Goal: Task Accomplishment & Management: Use online tool/utility

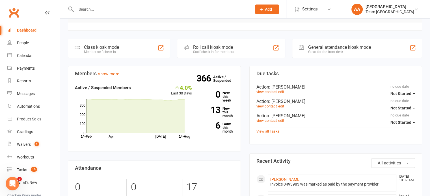
scroll to position [141, 0]
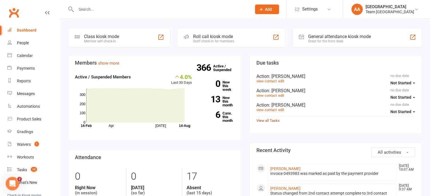
click at [271, 119] on link "View all Tasks" at bounding box center [267, 121] width 23 height 4
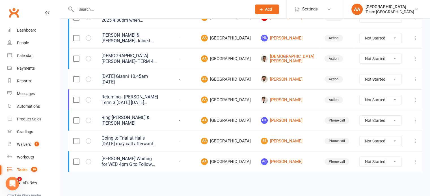
scroll to position [166, 0]
click at [304, 138] on link "SS Sathvik Srinivasan" at bounding box center [287, 141] width 53 height 7
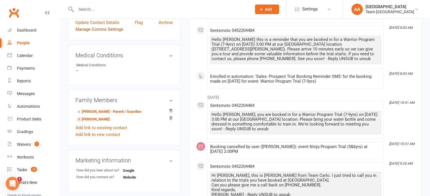
scroll to position [254, 0]
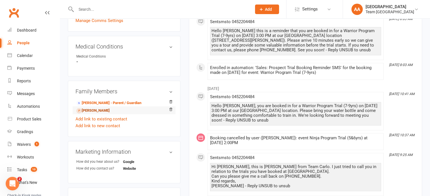
click at [92, 110] on link "Aarav Srinivasan - Sibling" at bounding box center [92, 111] width 33 height 6
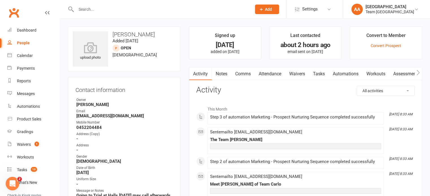
click at [224, 73] on link "Notes" at bounding box center [221, 73] width 19 height 13
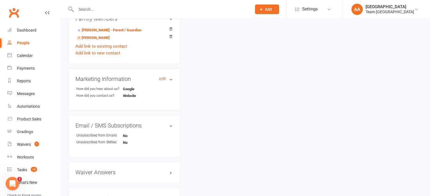
scroll to position [339, 0]
click at [87, 38] on link "Sathvik Srinivasan - Sibling" at bounding box center [92, 37] width 33 height 6
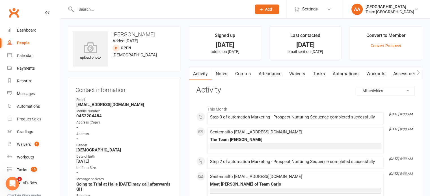
click at [223, 72] on link "Notes" at bounding box center [221, 73] width 19 height 13
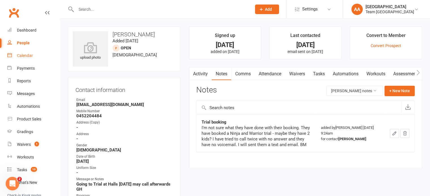
click at [27, 55] on div "Calendar" at bounding box center [25, 55] width 16 height 5
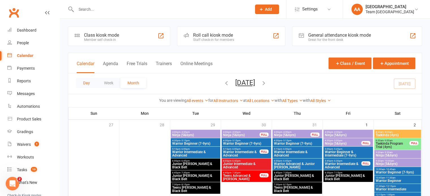
click at [84, 83] on button "Day" at bounding box center [86, 83] width 21 height 10
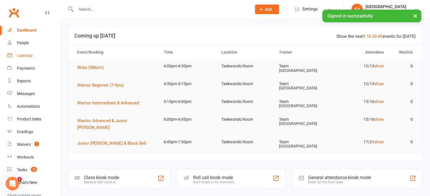
click at [33, 54] on link "Calendar" at bounding box center [33, 55] width 52 height 13
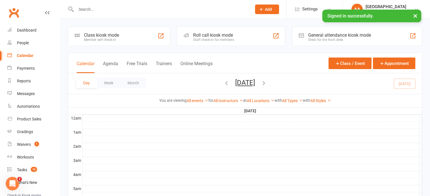
click at [260, 87] on span "Thursday, Aug 14, 2025 August 2025 Sun Mon Tue Wed Thu Fri Sat 27 28 29 30 31 0…" at bounding box center [244, 84] width 31 height 10
click at [255, 81] on button "Thursday, Aug 14, 2025" at bounding box center [245, 83] width 20 height 8
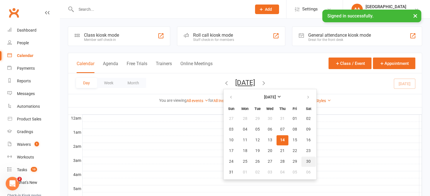
click at [301, 160] on button "30" at bounding box center [308, 162] width 14 height 10
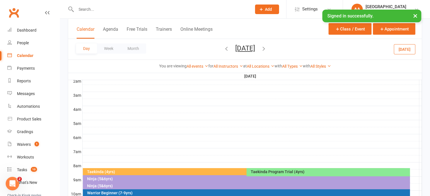
scroll to position [141, 0]
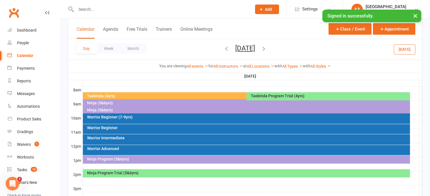
click at [194, 174] on div "Ninja Program Trial (5&6yrs)" at bounding box center [248, 173] width 322 height 4
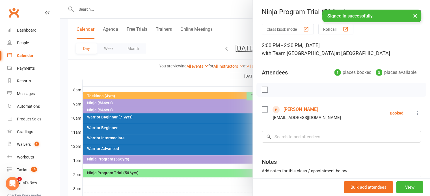
click at [298, 110] on link "Hurya Rashid" at bounding box center [300, 109] width 34 height 9
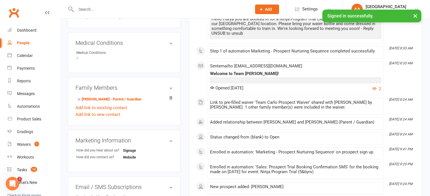
scroll to position [254, 0]
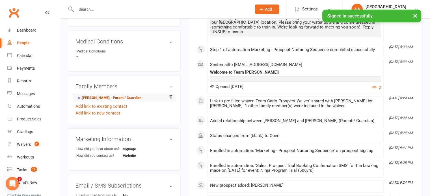
click at [102, 100] on link "Faryal Aziz - Parent / Guardian" at bounding box center [108, 98] width 65 height 6
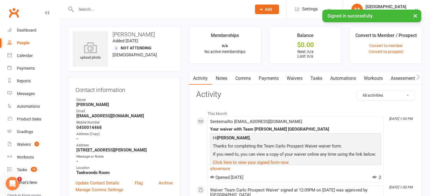
click at [297, 79] on link "Waivers" at bounding box center [294, 78] width 24 height 13
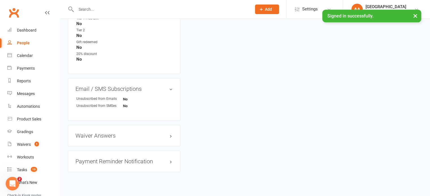
scroll to position [387, 0]
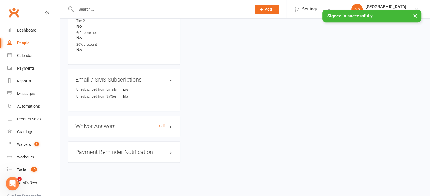
click at [131, 128] on h3 "Waiver Answers edit" at bounding box center [123, 126] width 97 height 6
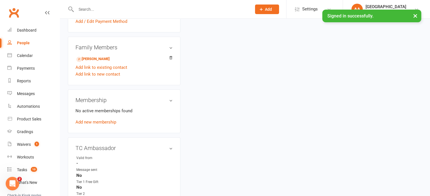
scroll to position [133, 0]
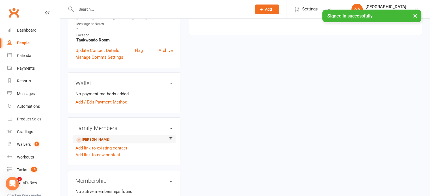
click at [91, 140] on link "Hurya Rashid - Child" at bounding box center [92, 140] width 33 height 6
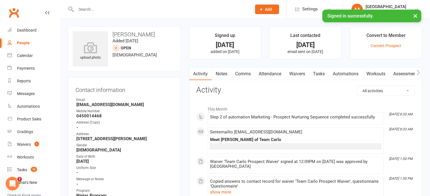
click at [219, 74] on link "Notes" at bounding box center [221, 73] width 19 height 13
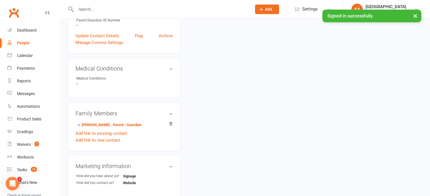
scroll to position [254, 0]
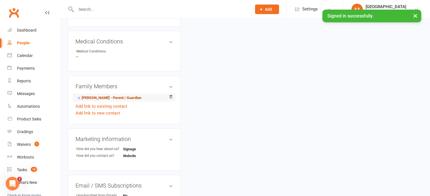
click at [102, 100] on link "Faryal Aziz - Parent / Guardian" at bounding box center [108, 98] width 65 height 6
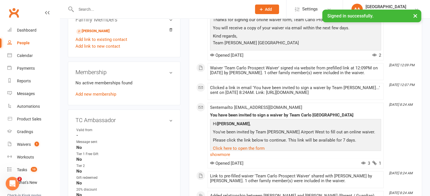
scroll to position [226, 0]
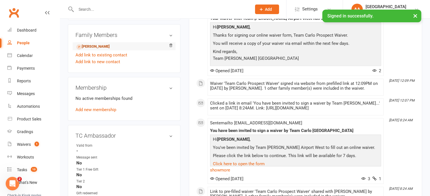
click at [93, 48] on link "Hurya Rashid - Child" at bounding box center [92, 47] width 33 height 6
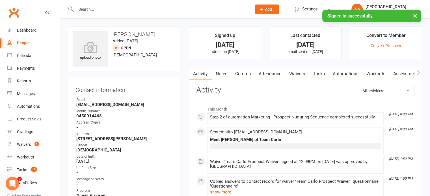
click at [269, 75] on link "Attendance" at bounding box center [269, 73] width 30 height 13
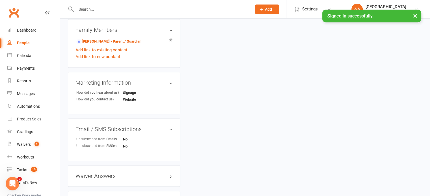
scroll to position [368, 0]
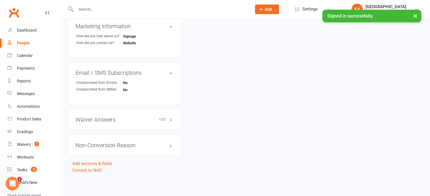
click at [131, 121] on h3 "Waiver Answers edit" at bounding box center [123, 120] width 97 height 6
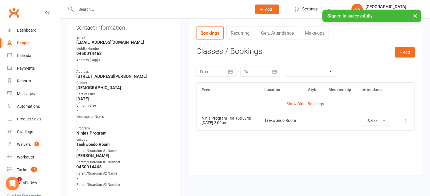
scroll to position [0, 0]
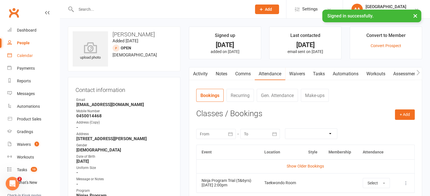
click at [28, 56] on div "Calendar" at bounding box center [25, 55] width 16 height 5
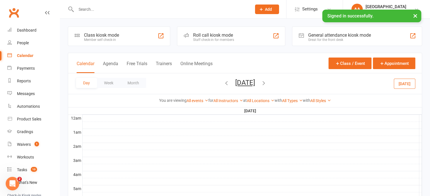
click at [235, 82] on button "Saturday, Aug 30, 2025" at bounding box center [245, 83] width 20 height 8
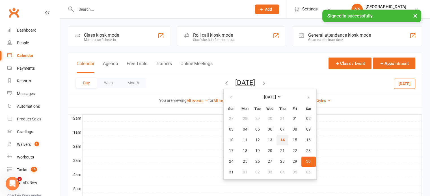
click at [276, 143] on button "14" at bounding box center [282, 140] width 12 height 10
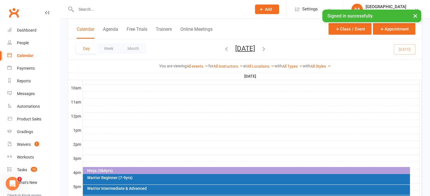
scroll to position [226, 0]
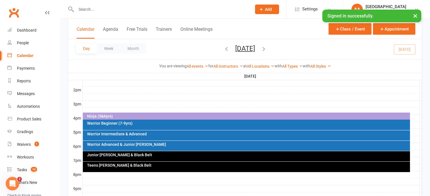
click at [169, 115] on div "Ninja (5&6yrs)" at bounding box center [248, 116] width 322 height 4
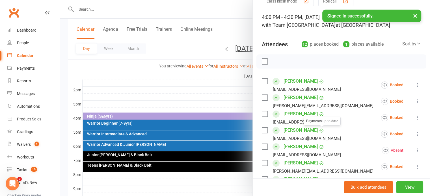
scroll to position [56, 0]
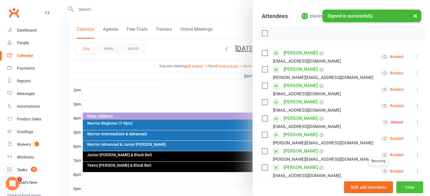
click at [406, 188] on button "View" at bounding box center [409, 188] width 27 height 12
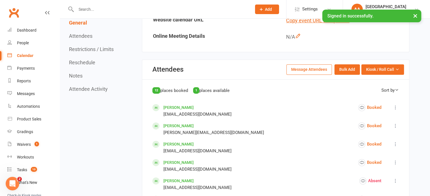
scroll to position [254, 0]
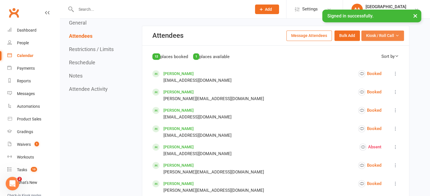
click at [380, 30] on button "Kiosk / Roll Call" at bounding box center [382, 35] width 43 height 10
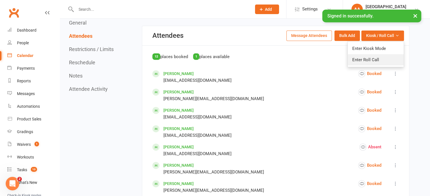
click at [376, 58] on link "Enter Roll Call" at bounding box center [375, 59] width 56 height 11
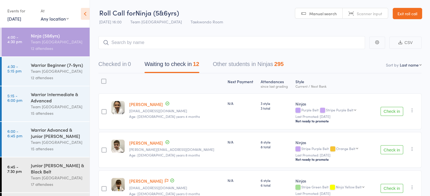
click at [404, 68] on div "Checked in 0 Waiting to check in 12 Other students in Ninjas 295 Sort by Last n…" at bounding box center [259, 61] width 323 height 24
select select "10"
click at [399, 62] on select "First name Last name Birthday today? Behind on payments? Check in time Next pay…" at bounding box center [410, 65] width 22 height 6
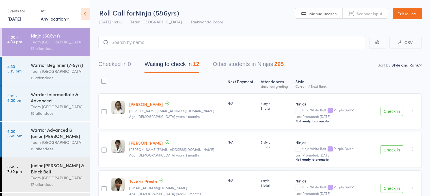
click at [405, 12] on link "Exit roll call" at bounding box center [406, 13] width 29 height 11
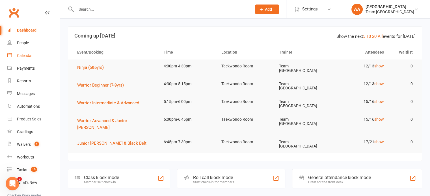
click at [24, 55] on div "Calendar" at bounding box center [25, 55] width 16 height 5
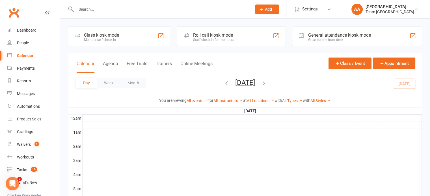
click at [251, 84] on button "[DATE]" at bounding box center [245, 83] width 20 height 8
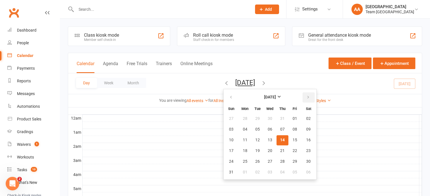
click at [306, 96] on icon "button" at bounding box center [308, 97] width 4 height 5
click at [306, 161] on span "04" at bounding box center [308, 162] width 5 height 5
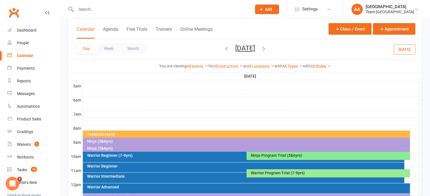
scroll to position [113, 0]
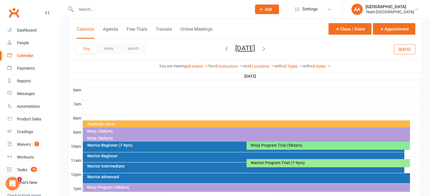
click at [287, 147] on div "Ninja Program Trial (5&6yrs)" at bounding box center [329, 145] width 158 height 4
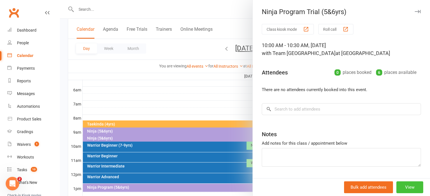
click at [399, 187] on button "View" at bounding box center [409, 188] width 27 height 12
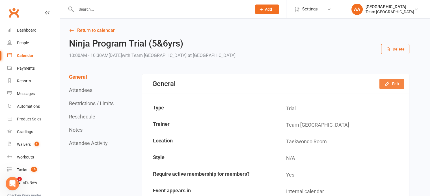
click at [389, 84] on icon "button" at bounding box center [387, 84] width 6 height 6
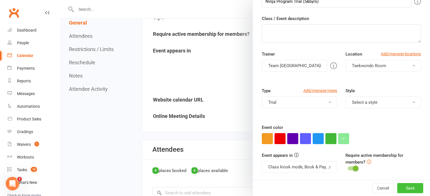
scroll to position [169, 0]
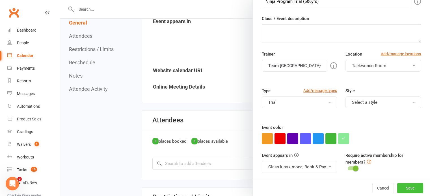
click at [403, 187] on button "Save" at bounding box center [410, 188] width 26 height 10
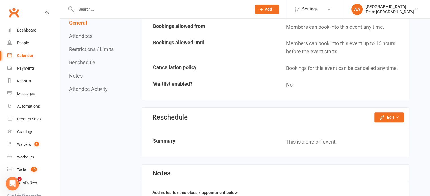
scroll to position [395, 0]
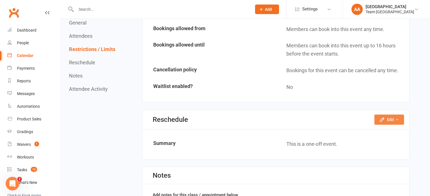
click at [387, 117] on button "Edit" at bounding box center [389, 120] width 30 height 10
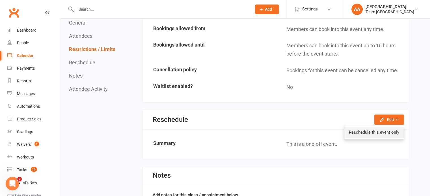
click at [376, 131] on link "Reschedule this event only" at bounding box center [373, 132] width 59 height 11
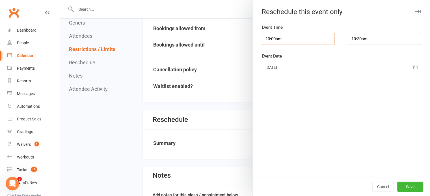
click at [284, 39] on input "10:00am" at bounding box center [297, 39] width 73 height 12
type input "9:30am"
type input "10:00am"
click at [278, 70] on li "9:30am" at bounding box center [275, 69] width 27 height 8
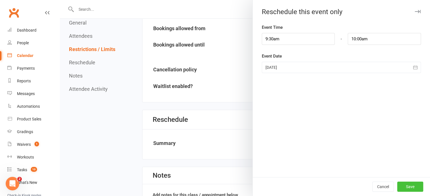
click at [404, 186] on button "Save" at bounding box center [410, 187] width 26 height 10
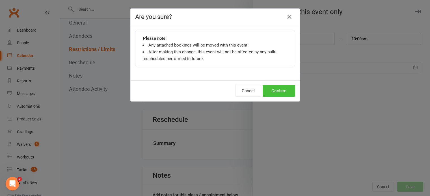
click at [276, 90] on button "Confirm" at bounding box center [278, 91] width 32 height 12
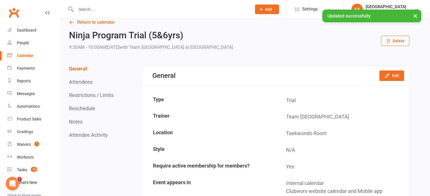
scroll to position [0, 0]
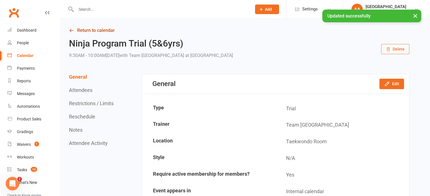
click at [70, 28] on link "Return to calendar" at bounding box center [239, 31] width 340 height 8
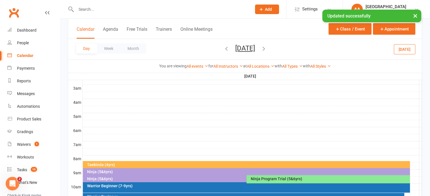
scroll to position [169, 0]
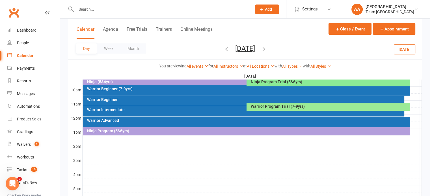
click at [303, 105] on div "Warrior Program Trial (7-9yrs)" at bounding box center [329, 106] width 158 height 4
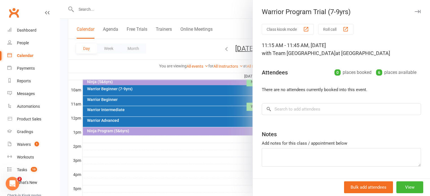
click at [228, 51] on div at bounding box center [245, 98] width 370 height 196
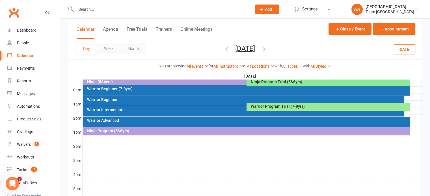
click at [235, 51] on button "Saturday, Oct 4, 2025" at bounding box center [245, 48] width 20 height 8
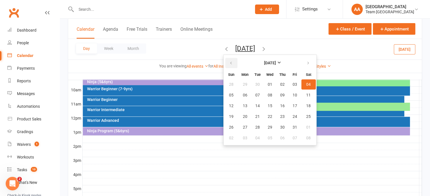
click at [225, 60] on button "button" at bounding box center [231, 63] width 12 height 10
click at [229, 65] on icon "button" at bounding box center [231, 63] width 4 height 5
click at [229, 63] on icon "button" at bounding box center [231, 63] width 4 height 5
click at [306, 106] on span "19" at bounding box center [308, 106] width 5 height 5
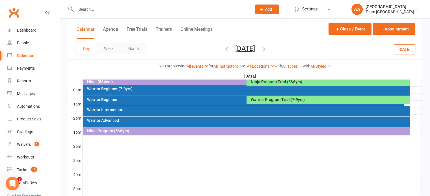
click at [282, 100] on div "Warrior Program Trial (7-9yrs)" at bounding box center [329, 100] width 158 height 4
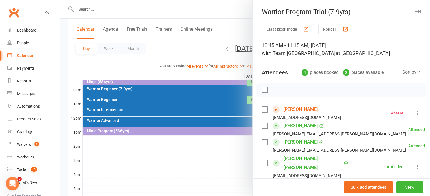
click at [223, 47] on div at bounding box center [245, 98] width 370 height 196
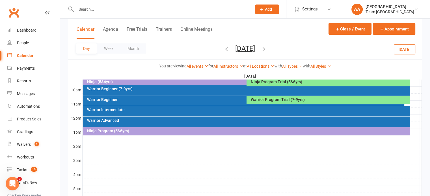
click at [235, 48] on button "Saturday, Jul 19, 2025" at bounding box center [245, 48] width 20 height 8
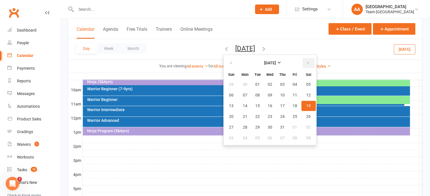
click at [306, 62] on icon "button" at bounding box center [308, 63] width 4 height 5
click at [306, 86] on span "04" at bounding box center [308, 84] width 5 height 5
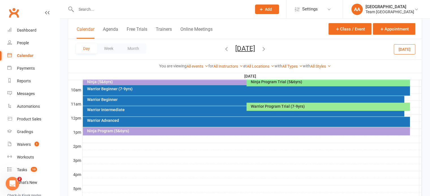
click at [272, 108] on div "Warrior Program Trial (7-9yrs)" at bounding box center [329, 106] width 158 height 4
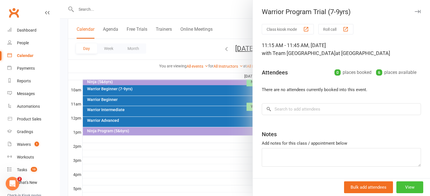
click at [399, 184] on button "View" at bounding box center [409, 188] width 27 height 12
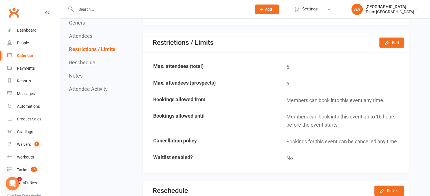
scroll to position [395, 0]
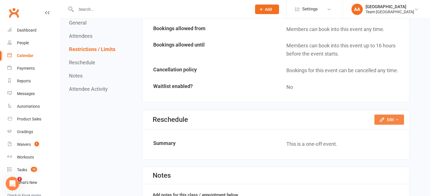
click at [381, 117] on icon "button" at bounding box center [382, 120] width 6 height 6
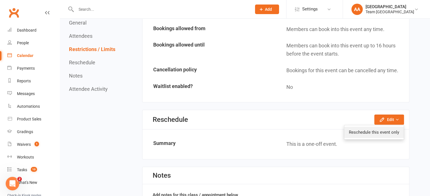
click at [377, 127] on link "Reschedule this event only" at bounding box center [373, 132] width 59 height 11
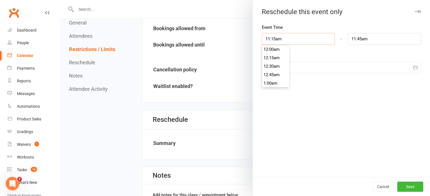
click at [289, 37] on input "11:15am" at bounding box center [297, 39] width 73 height 12
type input "10:45am"
type input "11:15am"
click at [271, 52] on li "10:45am" at bounding box center [275, 52] width 27 height 8
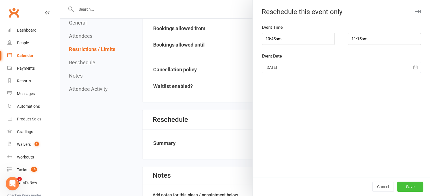
click at [408, 186] on button "Save" at bounding box center [410, 187] width 26 height 10
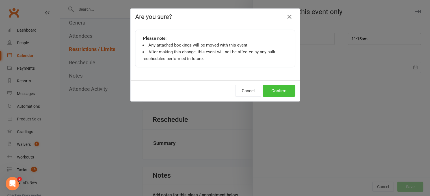
click at [275, 88] on button "Confirm" at bounding box center [278, 91] width 32 height 12
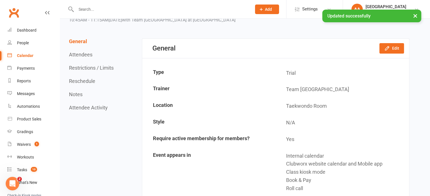
scroll to position [0, 0]
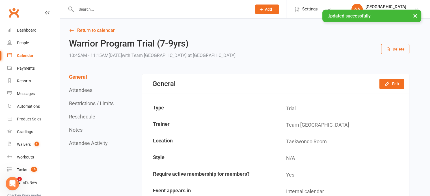
click at [26, 55] on div "Calendar" at bounding box center [25, 55] width 16 height 5
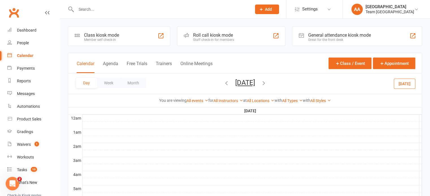
click at [255, 80] on button "Saturday, Oct 4, 2025" at bounding box center [245, 83] width 20 height 8
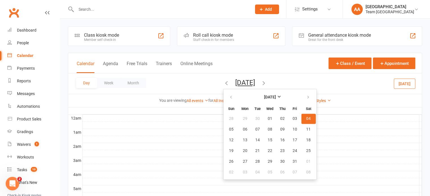
click at [306, 118] on span "04" at bounding box center [308, 119] width 5 height 5
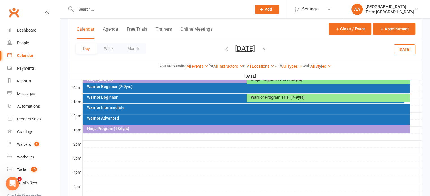
scroll to position [141, 0]
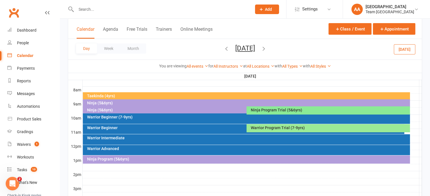
click at [277, 109] on div "Ninja Program Trial (5&6yrs)" at bounding box center [329, 110] width 158 height 4
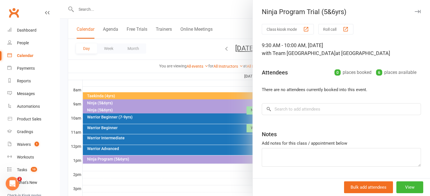
click at [224, 77] on div at bounding box center [245, 98] width 370 height 196
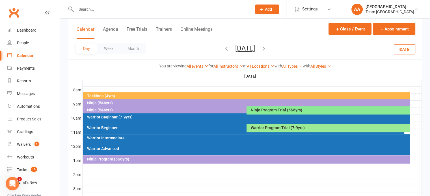
click at [264, 130] on div "Warrior Program Trial (7-9yrs)" at bounding box center [327, 128] width 163 height 8
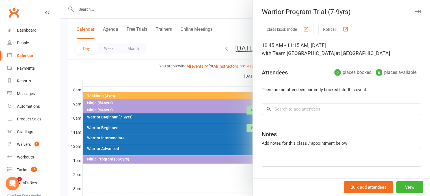
click at [201, 81] on div at bounding box center [245, 98] width 370 height 196
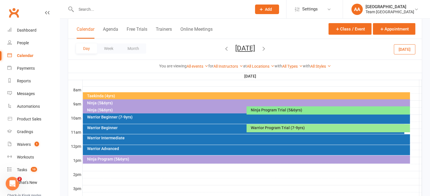
click at [171, 95] on div "Taekinda (4yrs)" at bounding box center [248, 96] width 322 height 4
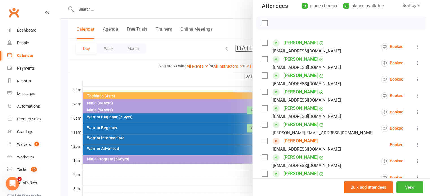
scroll to position [34, 0]
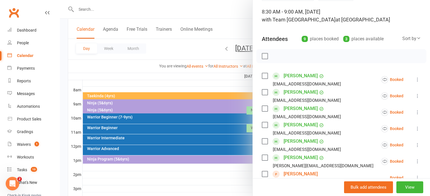
click at [233, 49] on div at bounding box center [245, 98] width 370 height 196
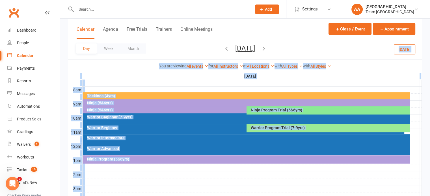
click at [223, 49] on icon "button" at bounding box center [226, 48] width 6 height 6
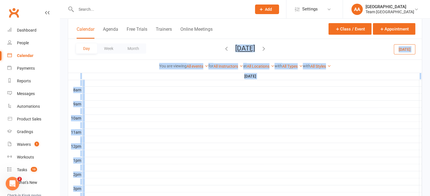
click at [204, 49] on ui-view "Prospect Member Non-attending contact Class / event Appointment Grading event T…" at bounding box center [215, 89] width 430 height 458
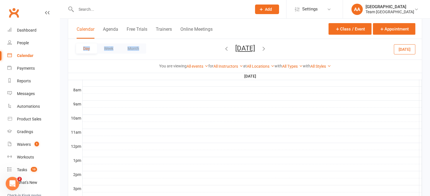
click at [204, 49] on div "Day Week Month Friday, Oct 3, 2025 October 2025 Sun Mon Tue Wed Thu Fri Sat 28 …" at bounding box center [244, 49] width 353 height 21
click at [235, 49] on button "Friday, Oct 3, 2025" at bounding box center [245, 48] width 20 height 8
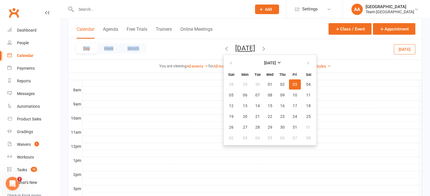
click at [223, 50] on icon "button" at bounding box center [226, 48] width 6 height 6
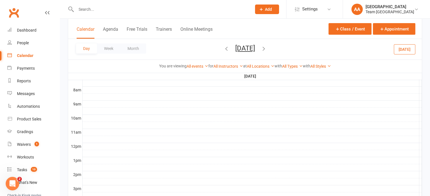
click at [229, 50] on span "Thursday, Oct 2, 2025 October 2025 Sun Mon Tue Wed Thu Fri Sat 28 29 30 01 02 0…" at bounding box center [244, 49] width 31 height 10
click at [223, 49] on icon "button" at bounding box center [226, 48] width 6 height 6
click at [239, 48] on button "Wednesday, Oct 1, 2025" at bounding box center [245, 48] width 20 height 8
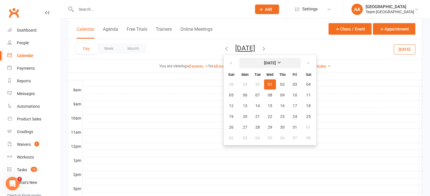
click at [264, 63] on strong "October 2025" at bounding box center [270, 63] width 12 height 5
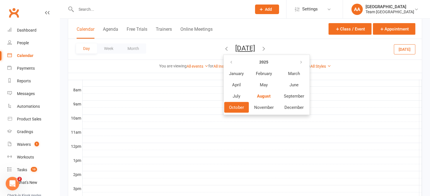
click at [241, 48] on button "Wednesday, Oct 1, 2025" at bounding box center [245, 48] width 20 height 8
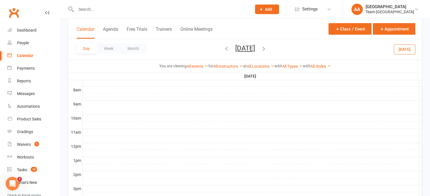
click at [241, 49] on button "Wednesday, Oct 1, 2025" at bounding box center [245, 48] width 20 height 8
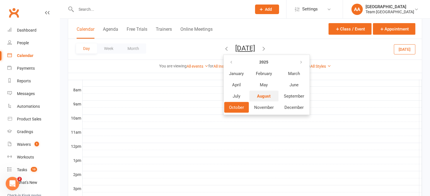
click at [257, 95] on span "August" at bounding box center [264, 95] width 14 height 5
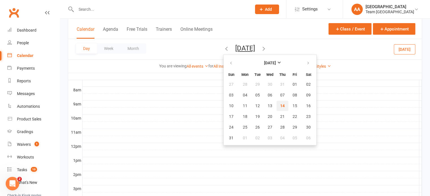
click at [280, 106] on span "14" at bounding box center [282, 106] width 5 height 5
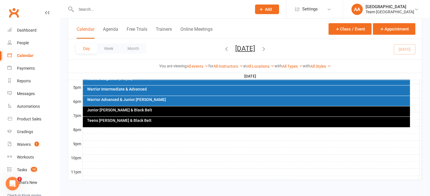
scroll to position [214, 0]
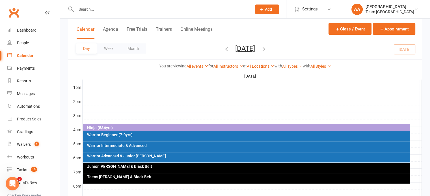
click at [222, 127] on div "Ninja (5&6yrs)" at bounding box center [248, 128] width 322 height 4
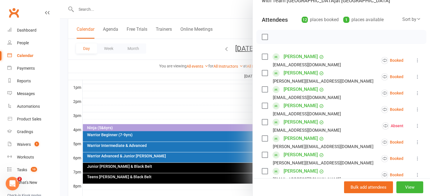
scroll to position [85, 0]
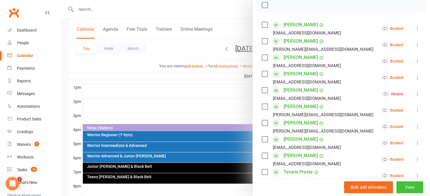
click at [400, 185] on button "View" at bounding box center [409, 188] width 27 height 12
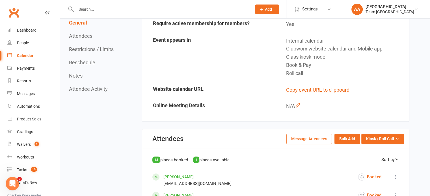
scroll to position [169, 0]
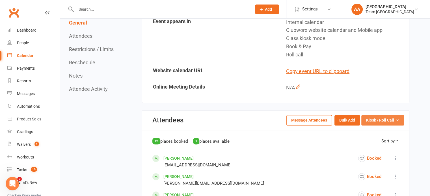
click at [372, 123] on button "Kiosk / Roll Call" at bounding box center [382, 120] width 43 height 10
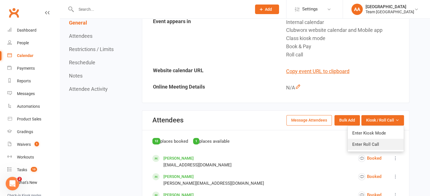
click at [368, 142] on link "Enter Roll Call" at bounding box center [375, 144] width 56 height 11
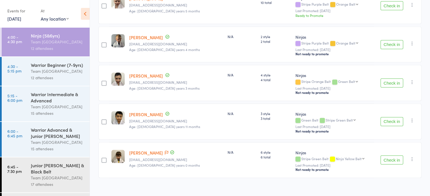
scroll to position [380, 0]
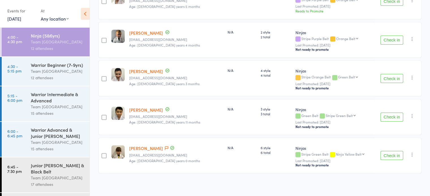
click at [145, 145] on link "[PERSON_NAME]" at bounding box center [145, 148] width 33 height 6
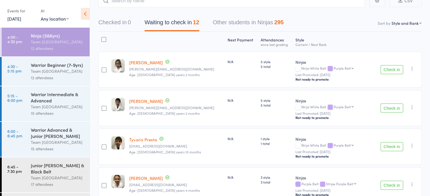
scroll to position [42, 0]
click at [26, 82] on link "4:30 - 5:15 pm Warrior Beginner (7-9yrs) Team [GEOGRAPHIC_DATA] West 12 attende…" at bounding box center [46, 71] width 88 height 29
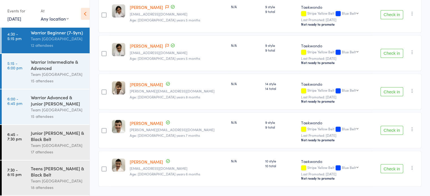
scroll to position [380, 0]
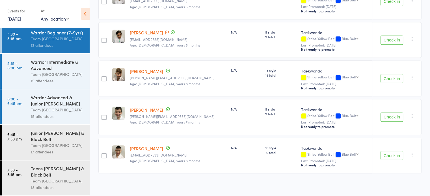
click at [56, 77] on div "Team [GEOGRAPHIC_DATA]" at bounding box center [58, 74] width 54 height 6
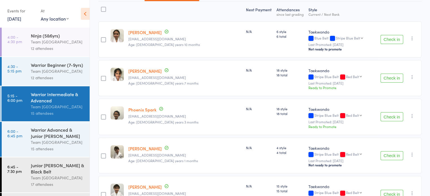
scroll to position [100, 0]
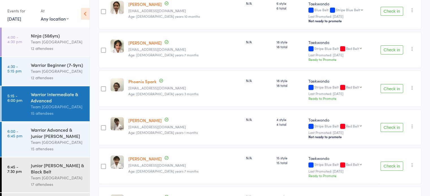
click at [39, 136] on div "Warrior Advanced & Junior [PERSON_NAME]" at bounding box center [58, 133] width 54 height 12
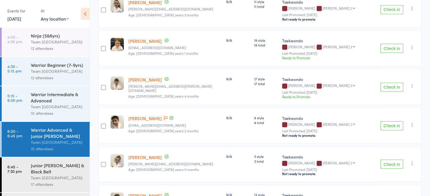
scroll to position [395, 0]
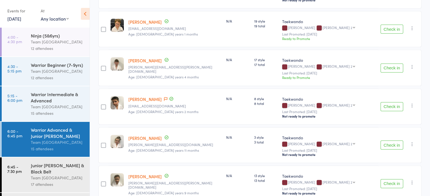
click at [143, 58] on link "[PERSON_NAME]" at bounding box center [144, 61] width 33 height 6
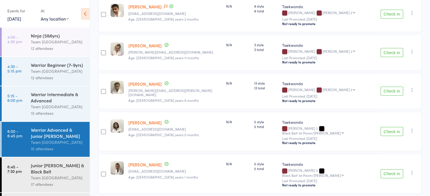
scroll to position [496, 0]
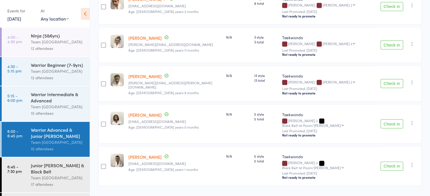
click at [134, 72] on div "[PERSON_NAME] [PERSON_NAME][EMAIL_ADDRESS][PERSON_NAME][DOMAIN_NAME] Age: [DEMO…" at bounding box center [175, 84] width 98 height 36
click at [133, 73] on link "[PERSON_NAME]" at bounding box center [144, 76] width 33 height 6
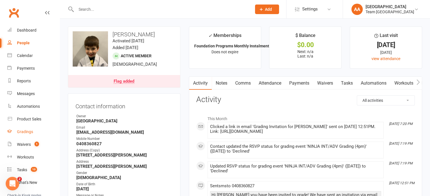
click at [23, 131] on div "Gradings" at bounding box center [25, 132] width 16 height 5
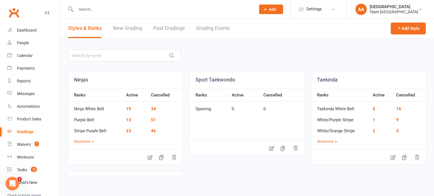
click at [204, 26] on link "Grading Events" at bounding box center [213, 28] width 34 height 19
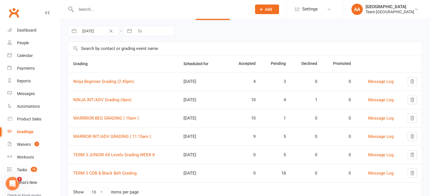
scroll to position [39, 0]
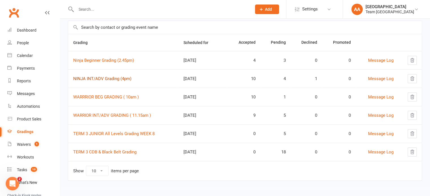
click at [84, 80] on link "NINJA INT/ADV Grading (4pm)" at bounding box center [102, 78] width 58 height 5
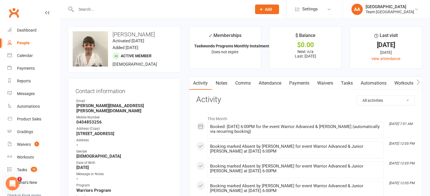
click at [272, 82] on link "Attendance" at bounding box center [269, 83] width 30 height 13
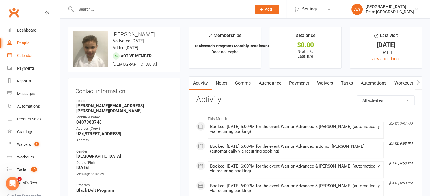
click at [21, 53] on div "Calendar" at bounding box center [25, 55] width 16 height 5
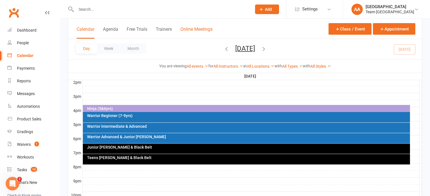
scroll to position [254, 0]
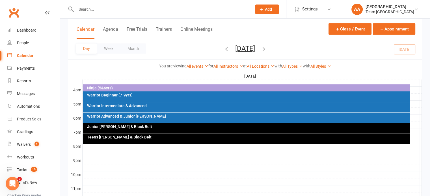
click at [173, 127] on div "Junior [PERSON_NAME] & Black Belt" at bounding box center [248, 127] width 322 height 4
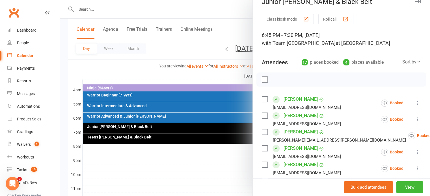
scroll to position [113, 0]
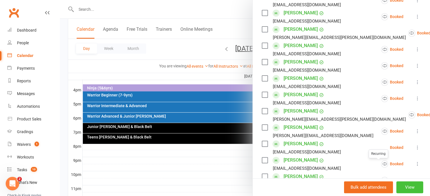
click at [407, 189] on button "View" at bounding box center [409, 188] width 27 height 12
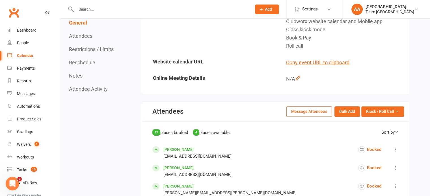
scroll to position [226, 0]
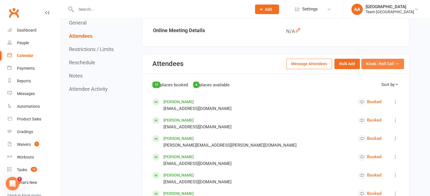
click at [380, 67] on button "Kiosk / Roll Call" at bounding box center [382, 64] width 43 height 10
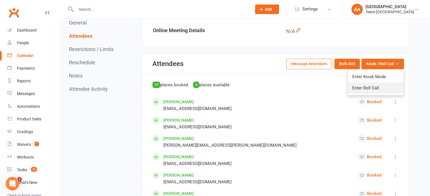
click at [374, 86] on link "Enter Roll Call" at bounding box center [375, 87] width 56 height 11
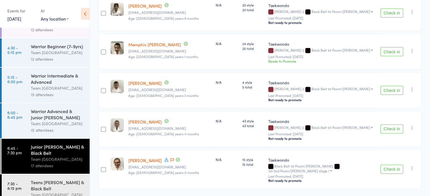
scroll to position [40, 0]
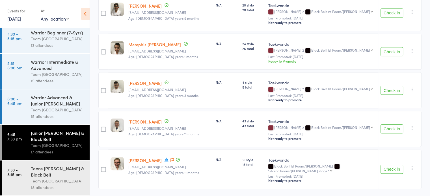
click at [49, 171] on div "Teens [PERSON_NAME] & Black Belt" at bounding box center [58, 171] width 54 height 12
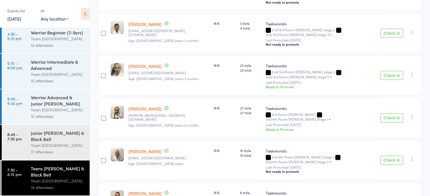
scroll to position [583, 0]
